Goal: Task Accomplishment & Management: Complete application form

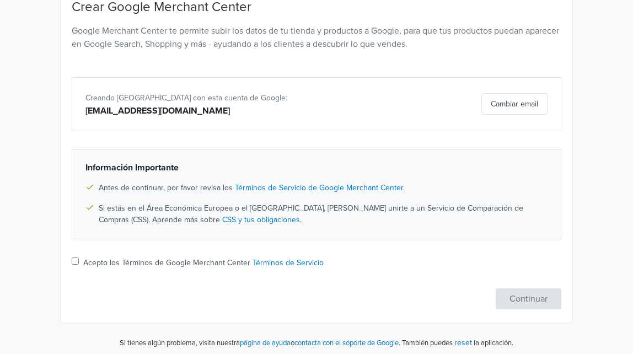
scroll to position [126, 0]
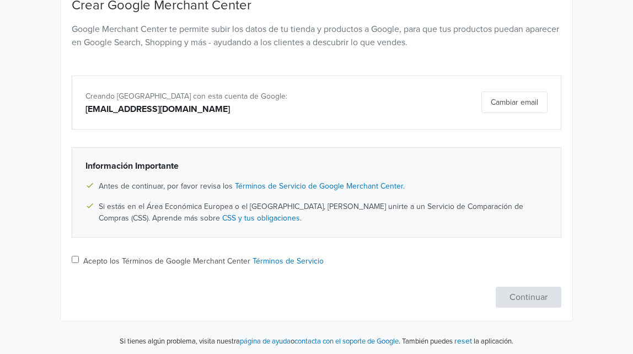
click at [76, 256] on input "Acepto los Términos de Google Merchant Center Términos de Servicio" at bounding box center [75, 259] width 7 height 7
checkbox input "true"
click at [526, 296] on button "Continuar" at bounding box center [529, 297] width 66 height 21
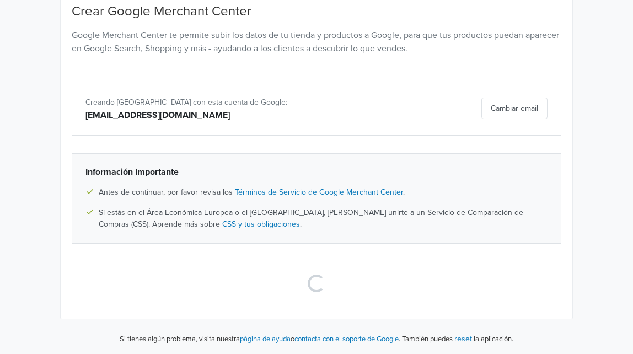
scroll to position [118, 0]
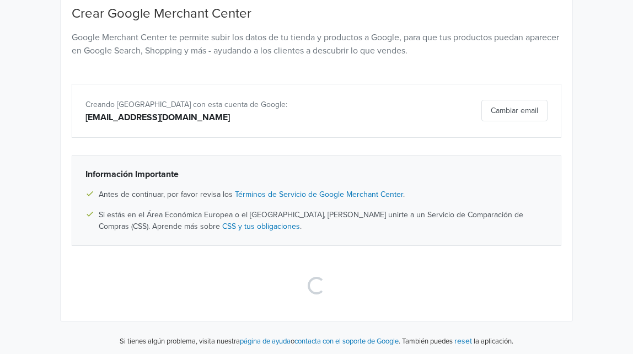
select select "co"
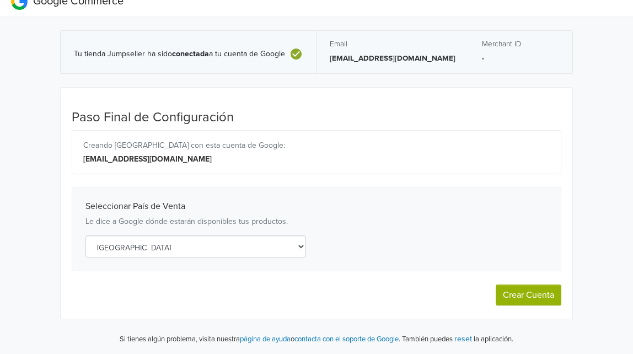
scroll to position [12, 0]
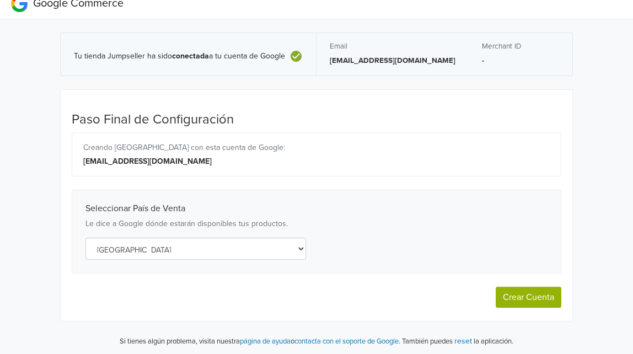
click at [525, 296] on button "Crear Cuenta" at bounding box center [529, 297] width 66 height 21
select select "co"
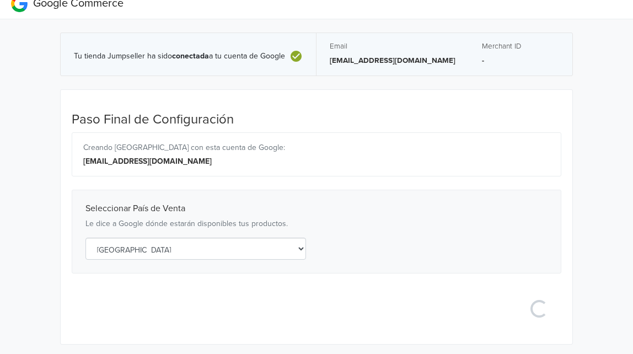
select select "co"
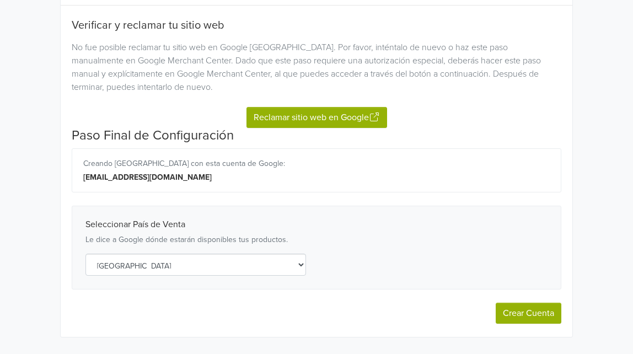
scroll to position [148, 0]
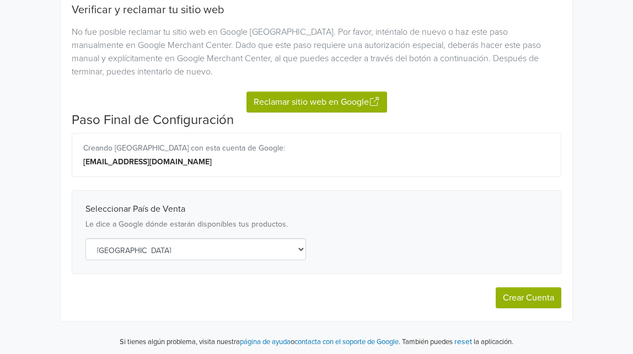
click at [317, 100] on button "Reclamar sitio web en Google" at bounding box center [317, 102] width 141 height 21
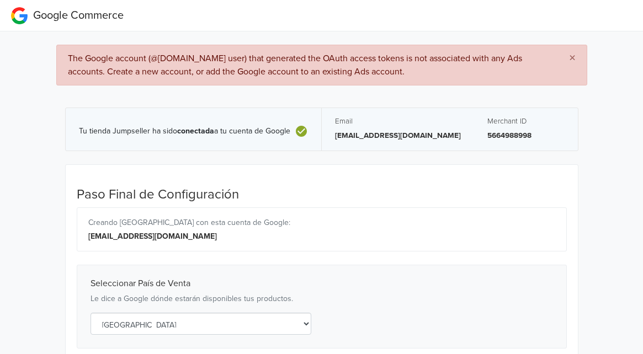
select select "co"
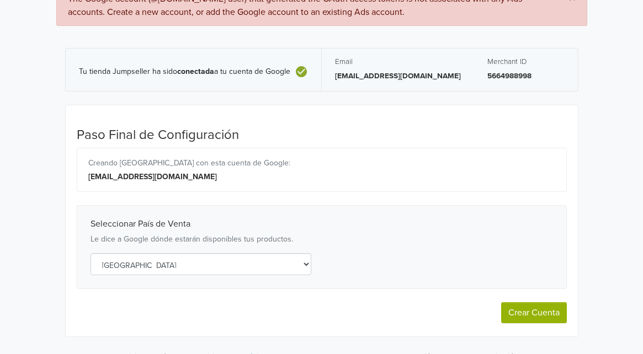
scroll to position [61, 0]
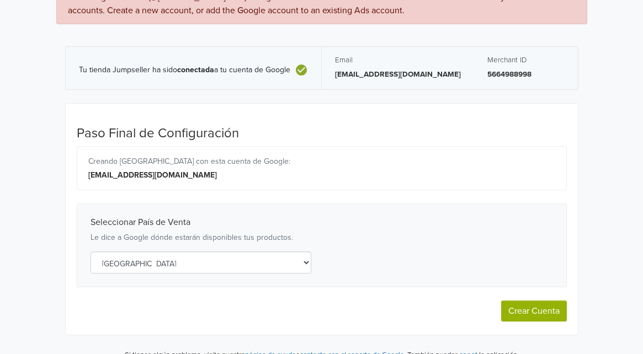
click at [529, 291] on div "Paso Final de Configuración Creando Merchant Center con esta cuenta de Google: …" at bounding box center [322, 224] width 490 height 196
click at [526, 308] on button "Crear Cuenta" at bounding box center [534, 311] width 66 height 21
select select "co"
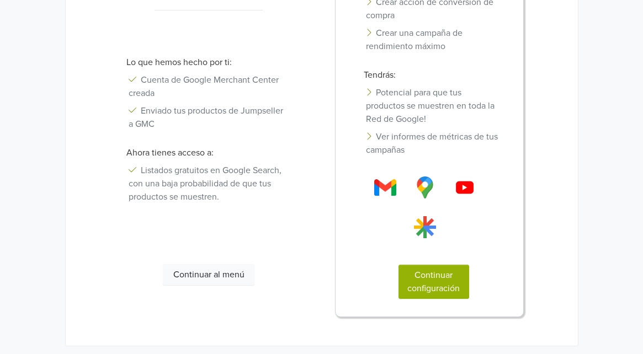
scroll to position [270, 0]
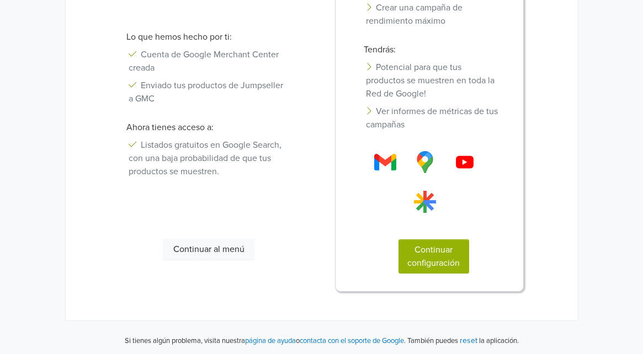
click at [436, 254] on button "Continuar configuración" at bounding box center [433, 256] width 71 height 34
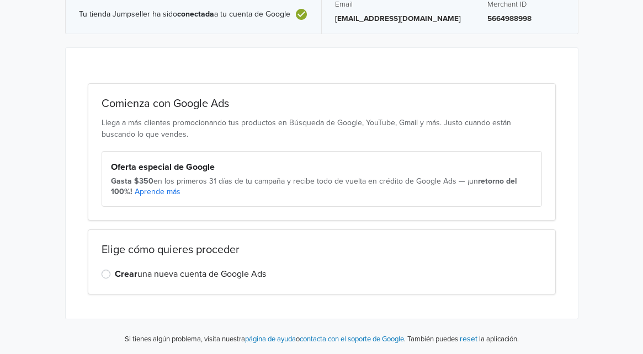
scroll to position [52, 0]
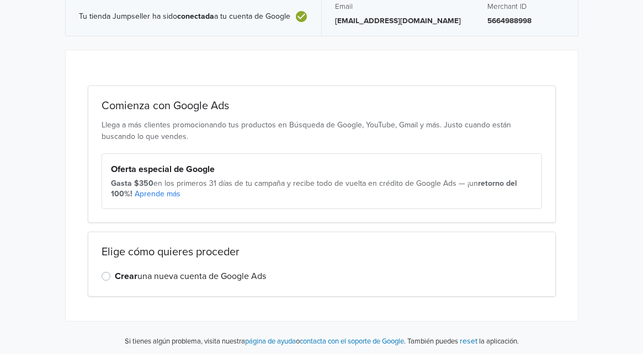
click at [115, 272] on label "Crear una nueva cuenta de Google Ads" at bounding box center [190, 276] width 151 height 13
click at [0, 0] on input "Crear una nueva cuenta de Google Ads" at bounding box center [0, 0] width 0 height 0
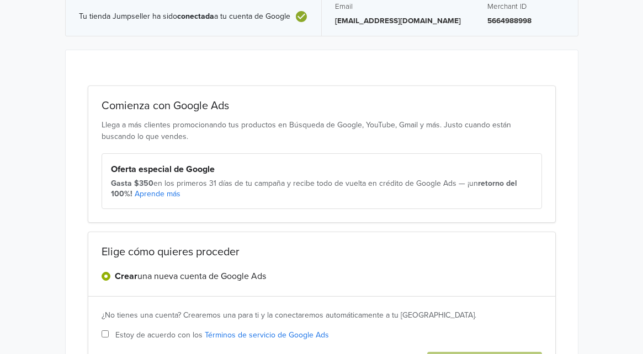
scroll to position [146, 0]
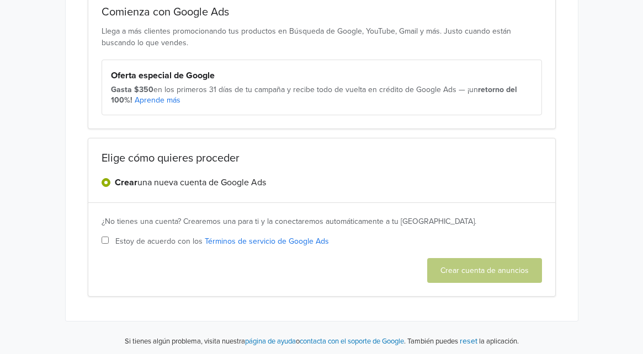
click at [103, 238] on input "Estoy de acuerdo con los Términos de servicio de Google Ads" at bounding box center [104, 240] width 7 height 7
checkbox input "true"
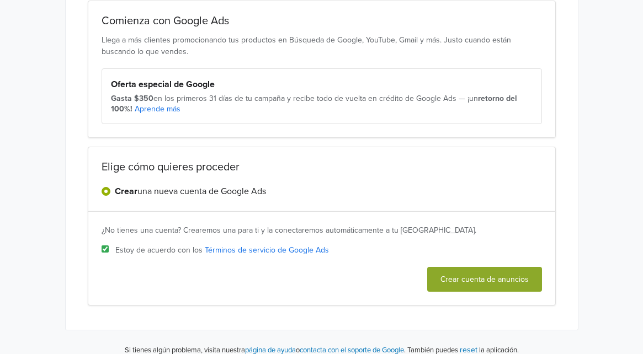
scroll to position [138, 0]
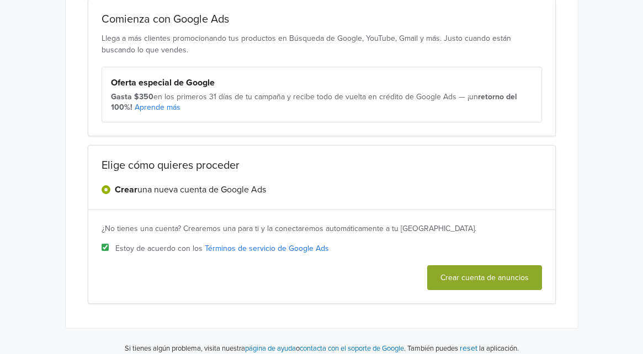
click at [478, 271] on button "Crear cuenta de anuncios" at bounding box center [484, 277] width 115 height 25
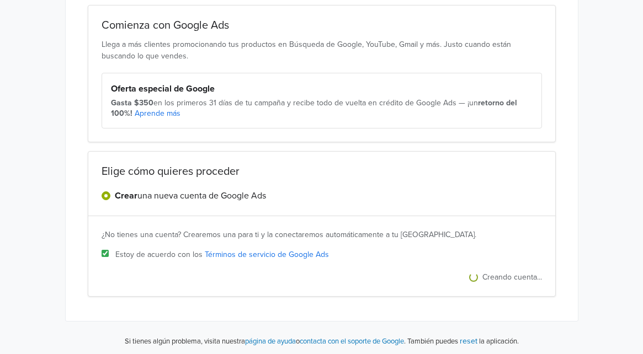
scroll to position [0, 0]
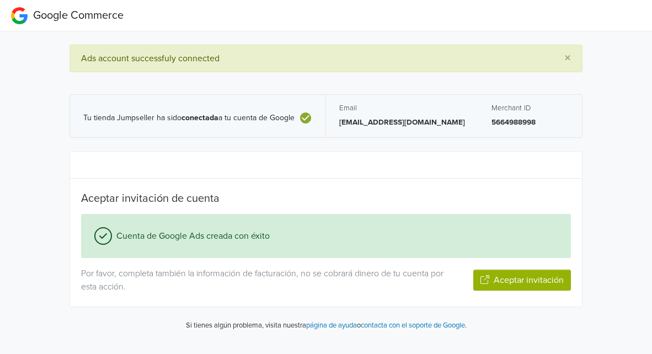
click at [531, 278] on button "Aceptar invitación" at bounding box center [522, 280] width 98 height 21
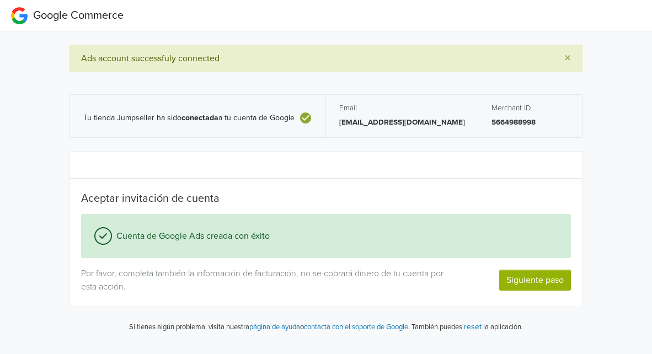
click at [569, 59] on span "×" at bounding box center [567, 58] width 7 height 16
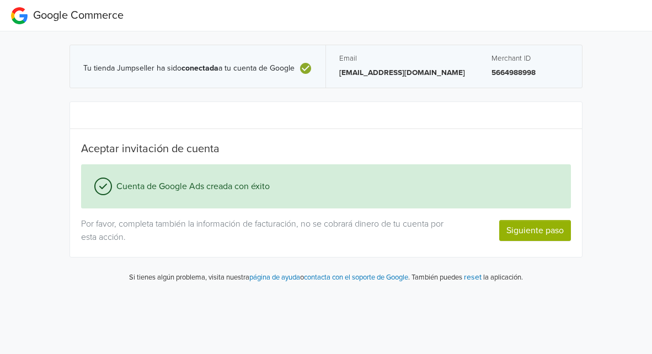
click at [556, 223] on button "Siguiente paso" at bounding box center [535, 230] width 72 height 21
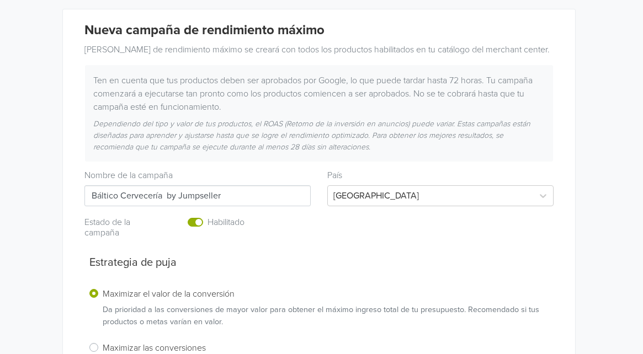
scroll to position [0, 3]
